Goal: Task Accomplishment & Management: Complete application form

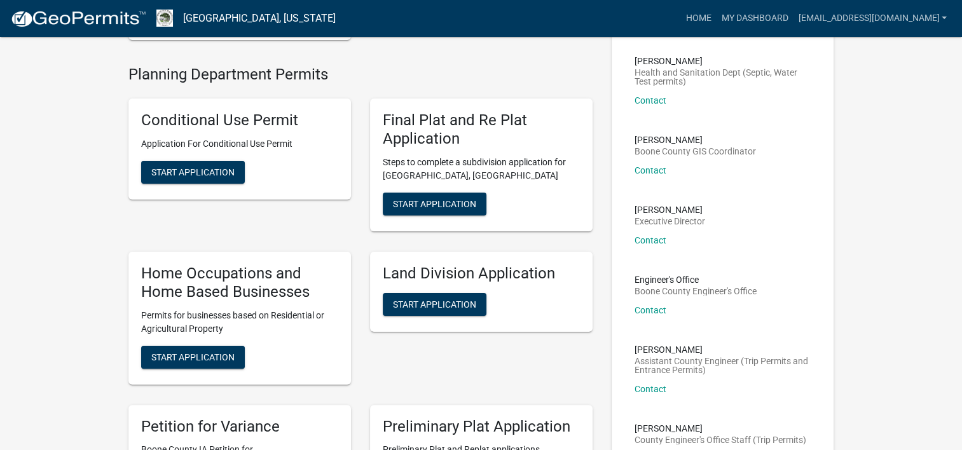
scroll to position [254, 0]
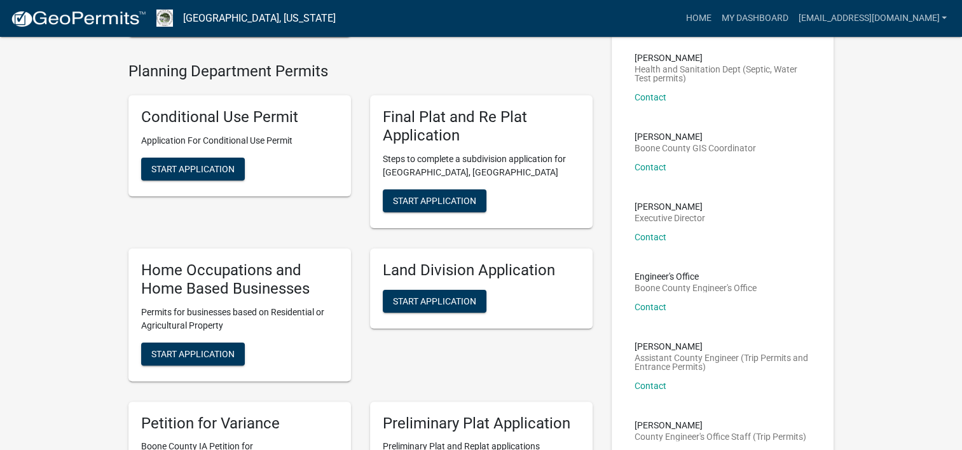
drag, startPoint x: 200, startPoint y: 306, endPoint x: 79, endPoint y: 253, distance: 132.4
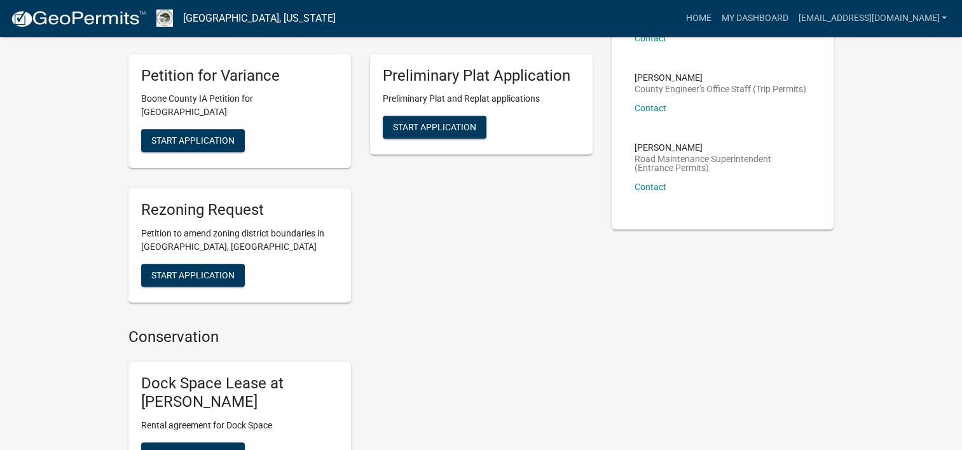
scroll to position [572, 0]
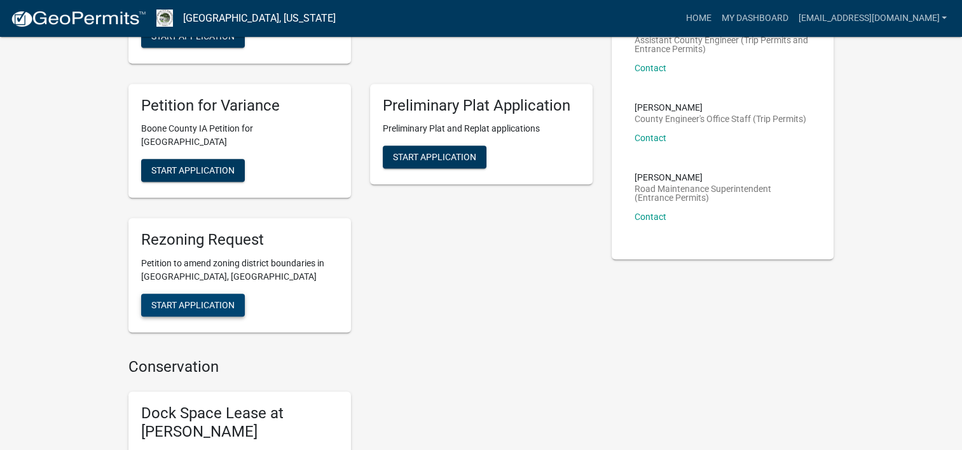
click at [170, 300] on span "Start Application" at bounding box center [192, 305] width 83 height 10
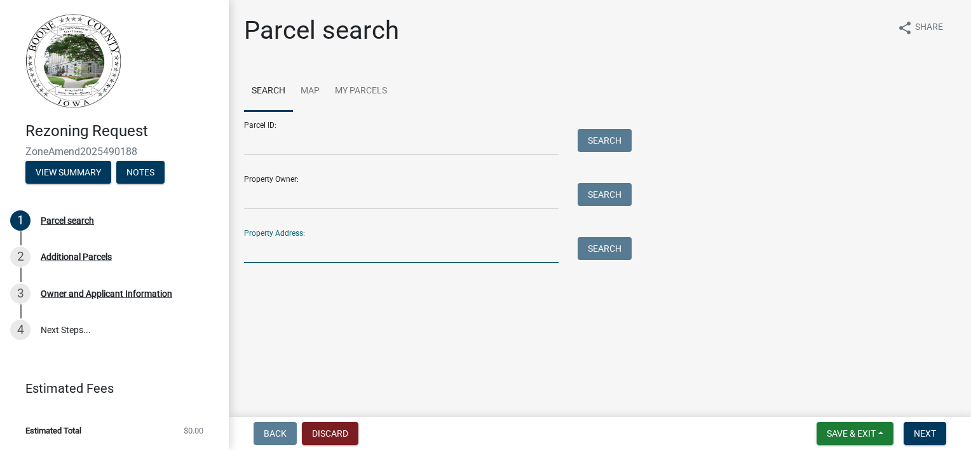
click at [329, 256] on input "Property Address:" at bounding box center [401, 250] width 315 height 26
type input "[STREET_ADDRESS][US_STATE]"
type input "[PERSON_NAME]"
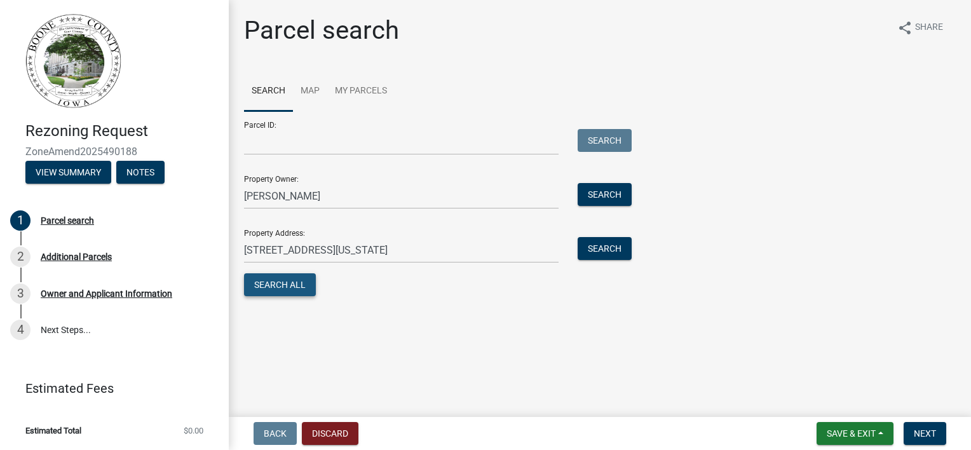
click at [280, 282] on button "Search All" at bounding box center [280, 284] width 72 height 23
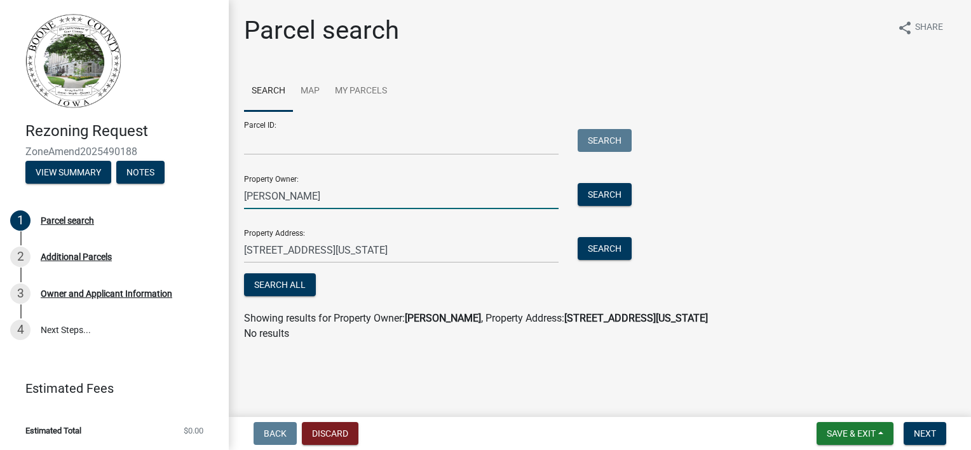
click at [540, 202] on input "[PERSON_NAME]" at bounding box center [401, 196] width 315 height 26
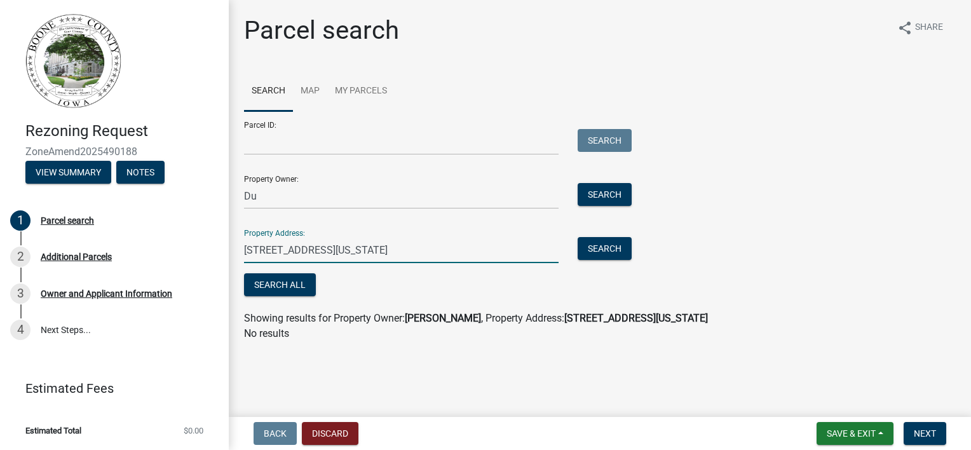
click at [264, 242] on input "[STREET_ADDRESS][US_STATE]" at bounding box center [401, 250] width 315 height 26
click at [416, 189] on input "Du" at bounding box center [401, 196] width 315 height 26
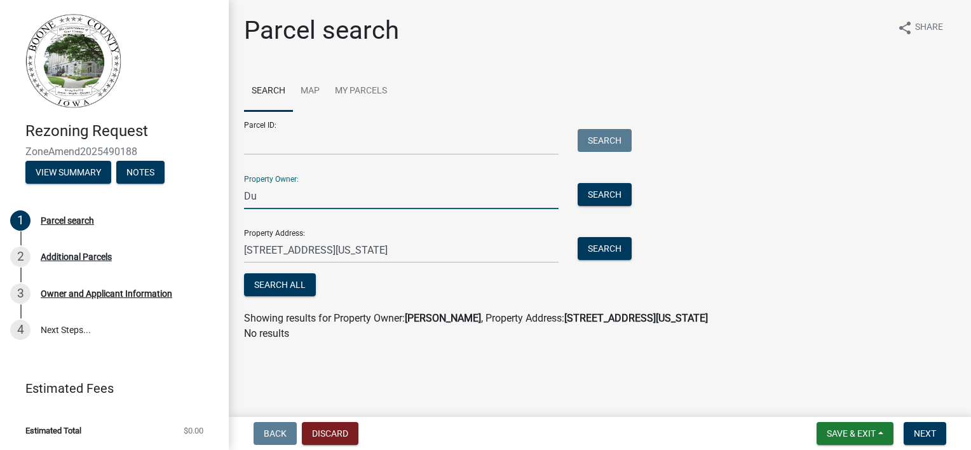
type input "[PERSON_NAME]"
click at [275, 284] on button "Search All" at bounding box center [280, 284] width 72 height 23
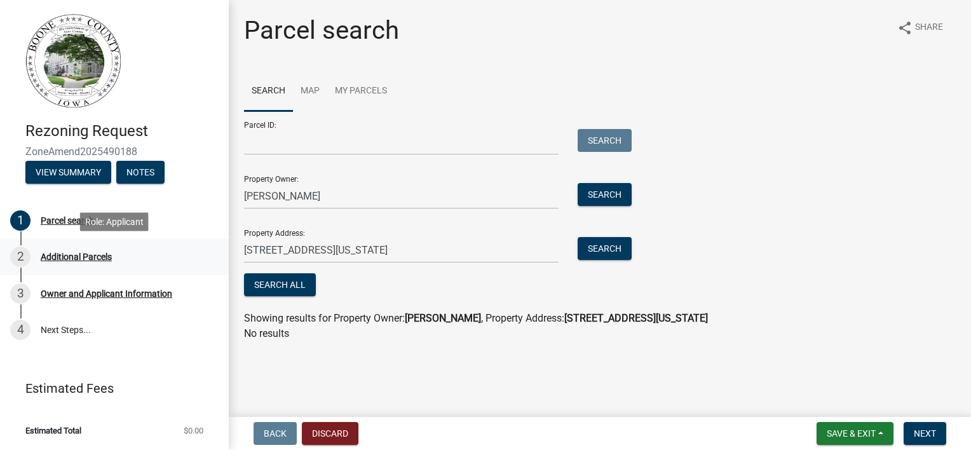
click at [79, 259] on div "Additional Parcels" at bounding box center [76, 256] width 71 height 9
click at [91, 299] on div "3 Owner and Applicant Information" at bounding box center [109, 294] width 198 height 20
click at [307, 92] on link "Map" at bounding box center [310, 91] width 34 height 41
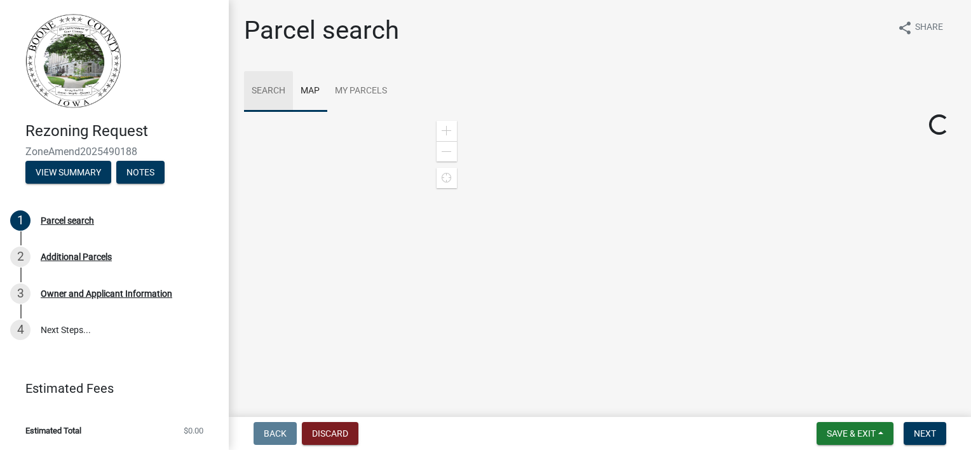
click at [282, 86] on link "Search" at bounding box center [268, 91] width 49 height 41
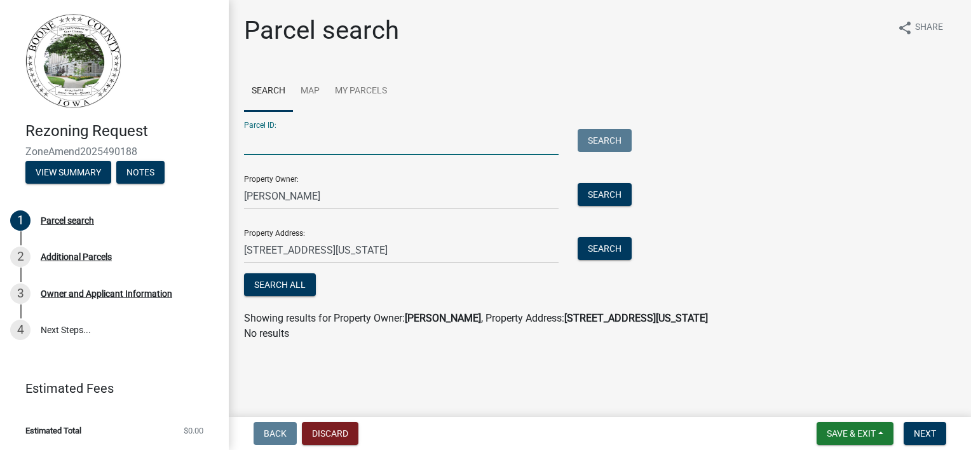
click at [452, 146] on input "Parcel ID:" at bounding box center [401, 142] width 315 height 26
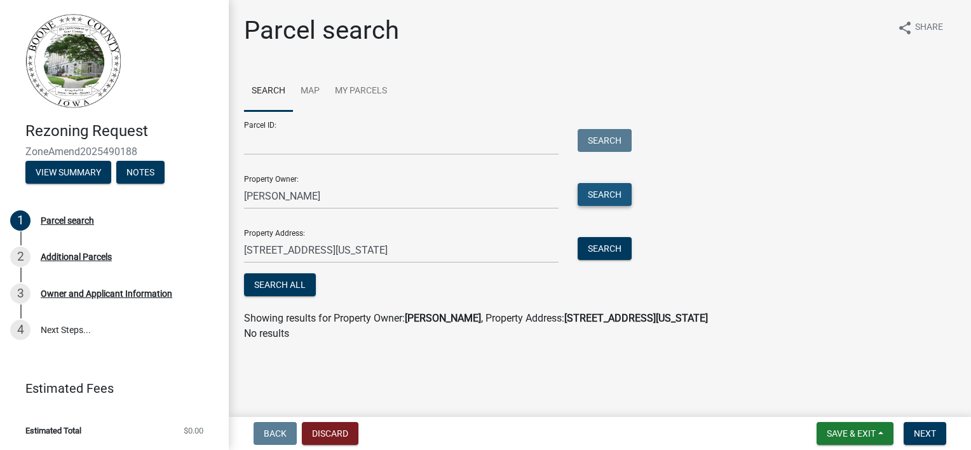
click at [620, 199] on button "Search" at bounding box center [605, 194] width 54 height 23
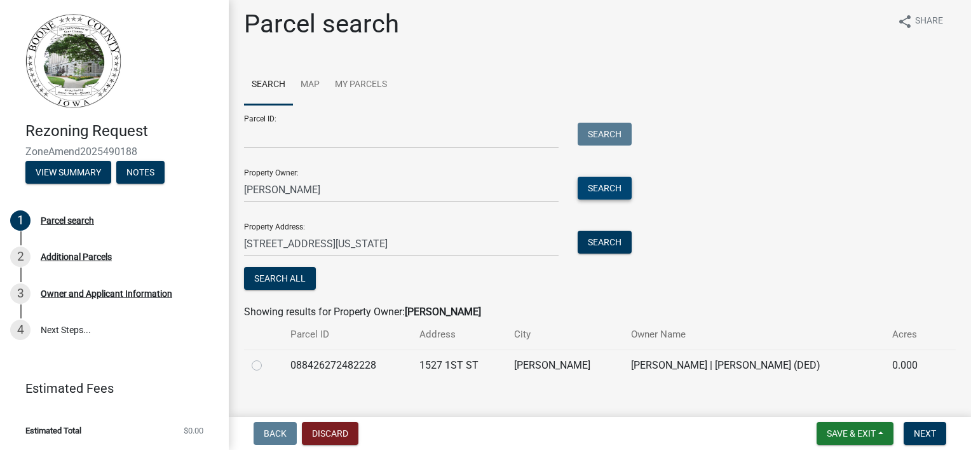
scroll to position [25, 0]
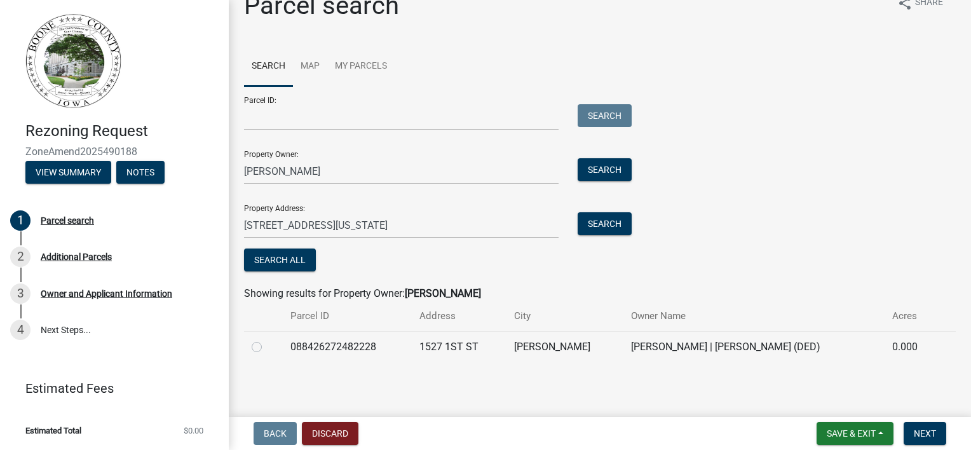
click at [267, 339] on label at bounding box center [267, 339] width 0 height 0
click at [267, 348] on input "radio" at bounding box center [271, 343] width 8 height 8
radio input "true"
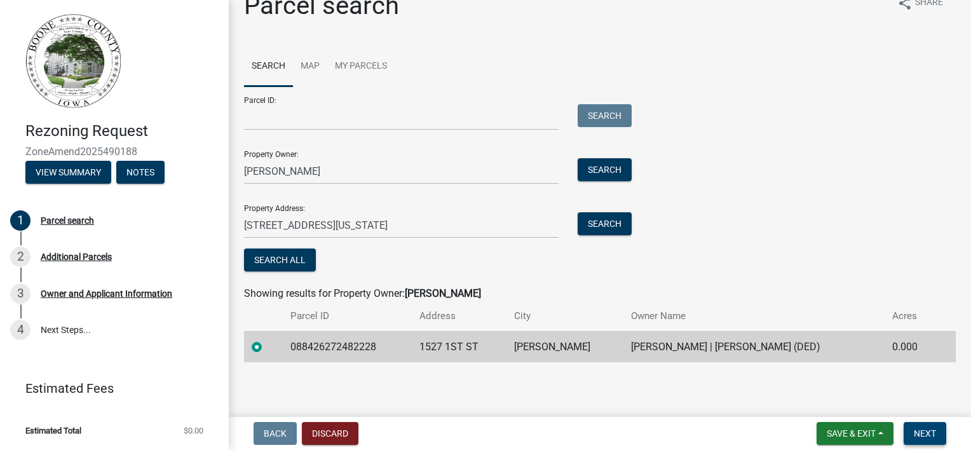
click at [926, 430] on span "Next" at bounding box center [925, 433] width 22 height 10
